Goal: Use online tool/utility

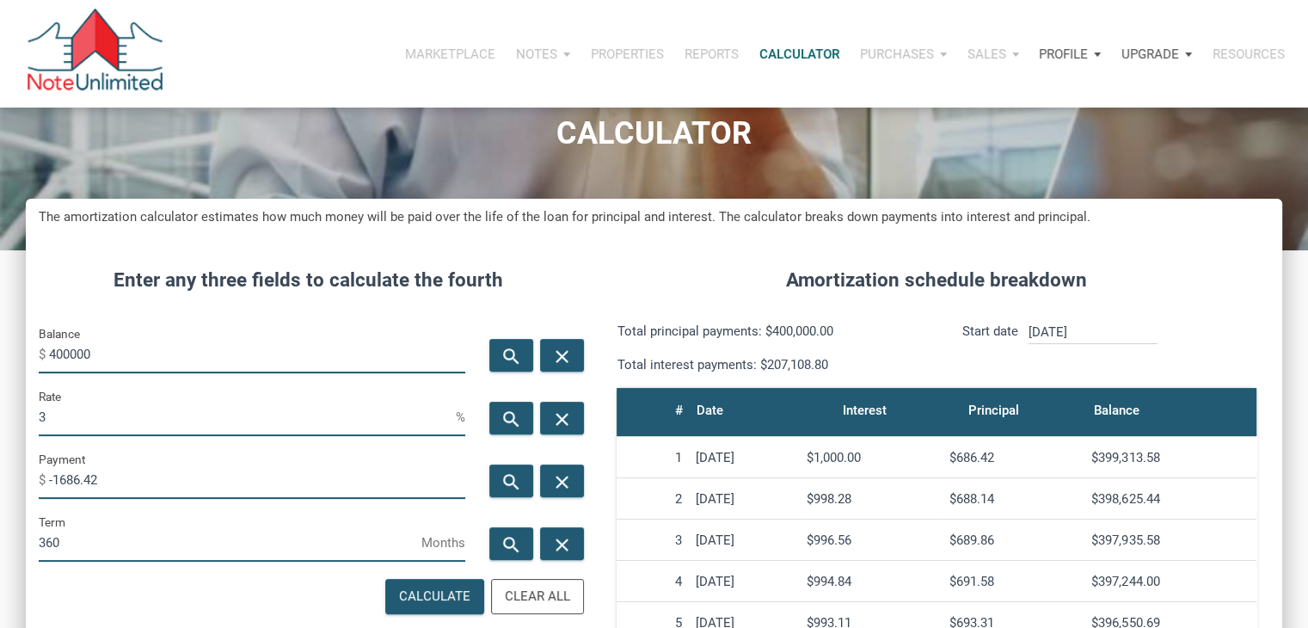
scroll to position [852, 1256]
click at [65, 353] on input "400000" at bounding box center [257, 354] width 416 height 39
type input "430000"
click at [69, 414] on input "3" at bounding box center [247, 416] width 417 height 39
click at [507, 490] on icon "search" at bounding box center [511, 482] width 21 height 22
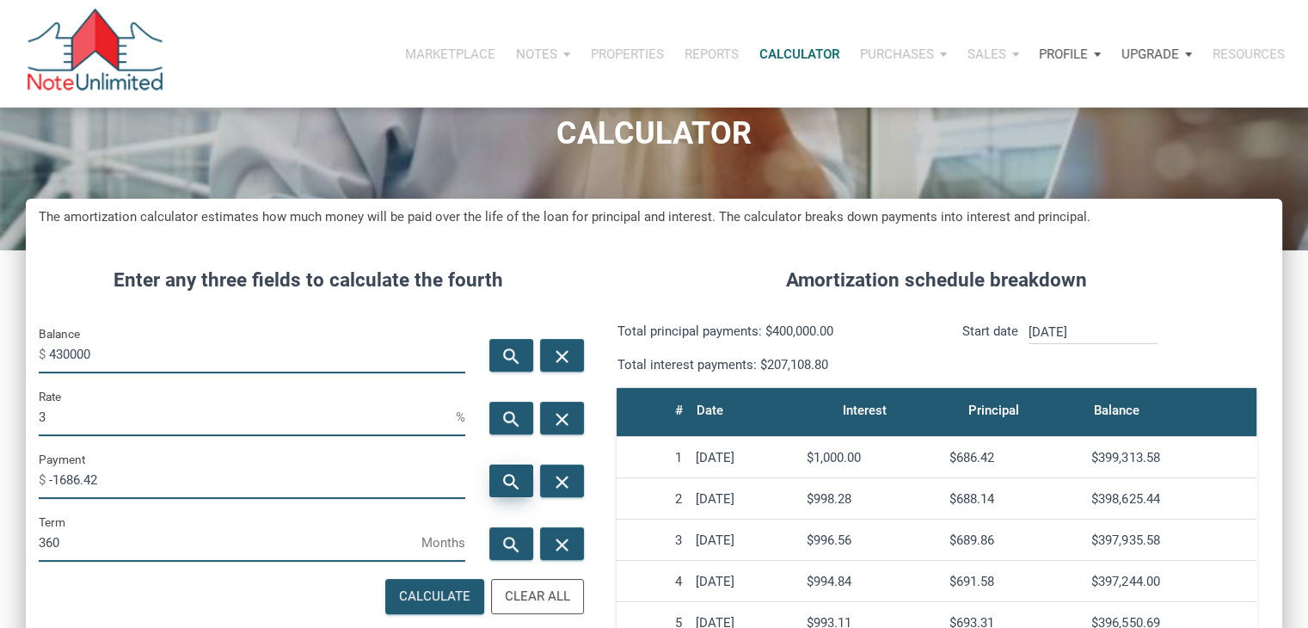
type input "-1812.9"
click at [62, 350] on input "430000" at bounding box center [257, 354] width 416 height 39
click at [100, 408] on input "3" at bounding box center [247, 416] width 417 height 39
type input "2"
click at [501, 475] on icon "search" at bounding box center [511, 482] width 21 height 22
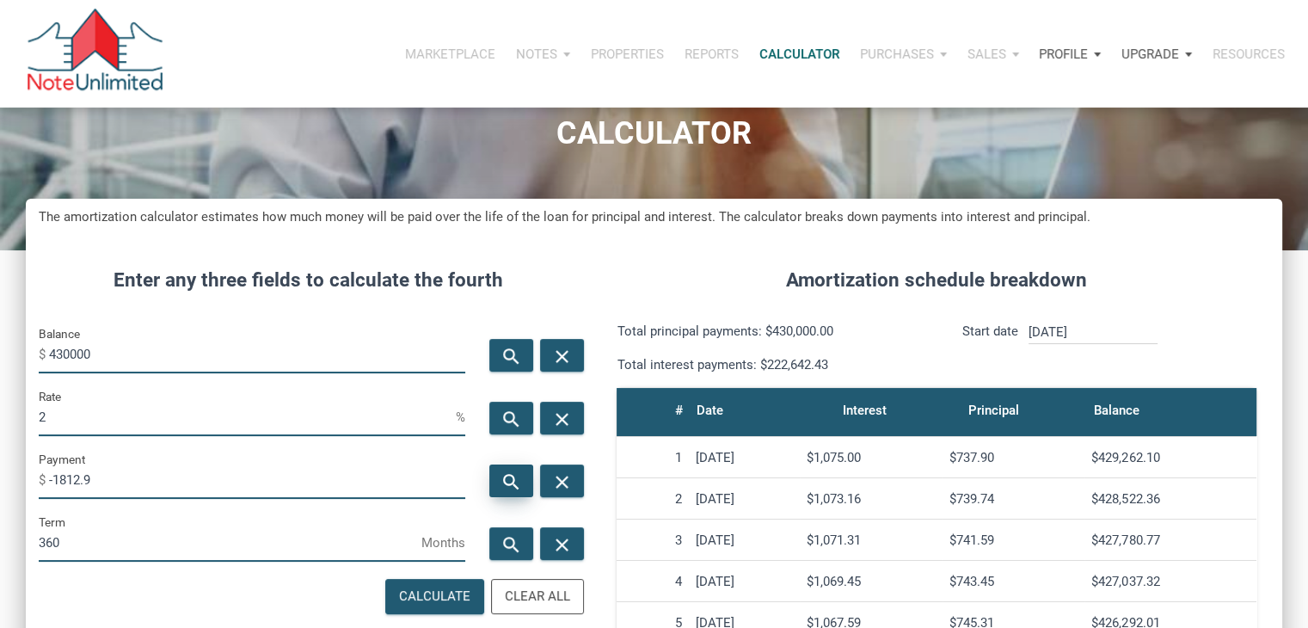
type input "-1589.36"
